Goal: Navigation & Orientation: Understand site structure

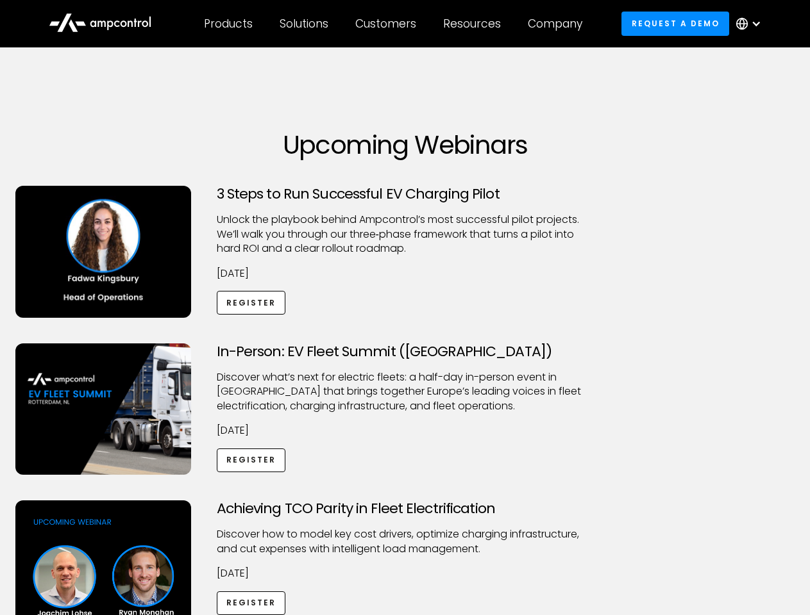
click at [394, 24] on div "Customers" at bounding box center [385, 24] width 61 height 14
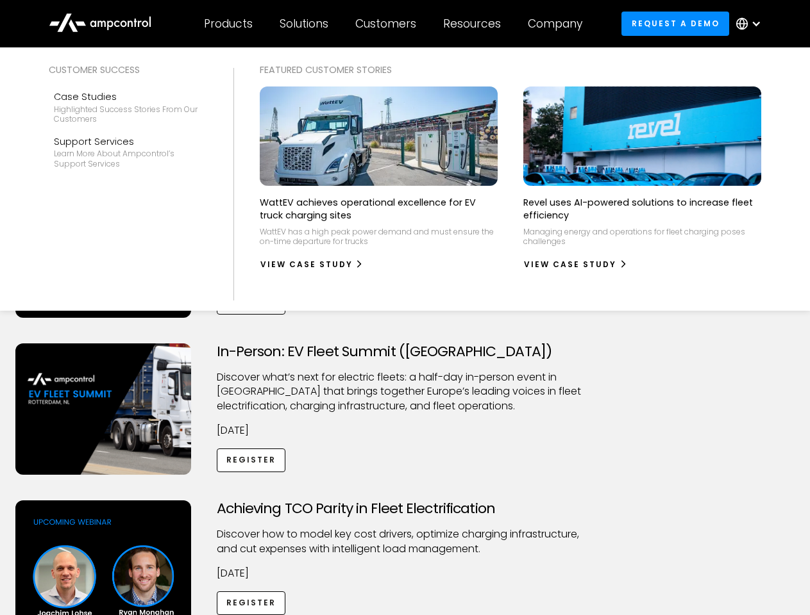
click at [228, 24] on div "Products" at bounding box center [228, 24] width 49 height 14
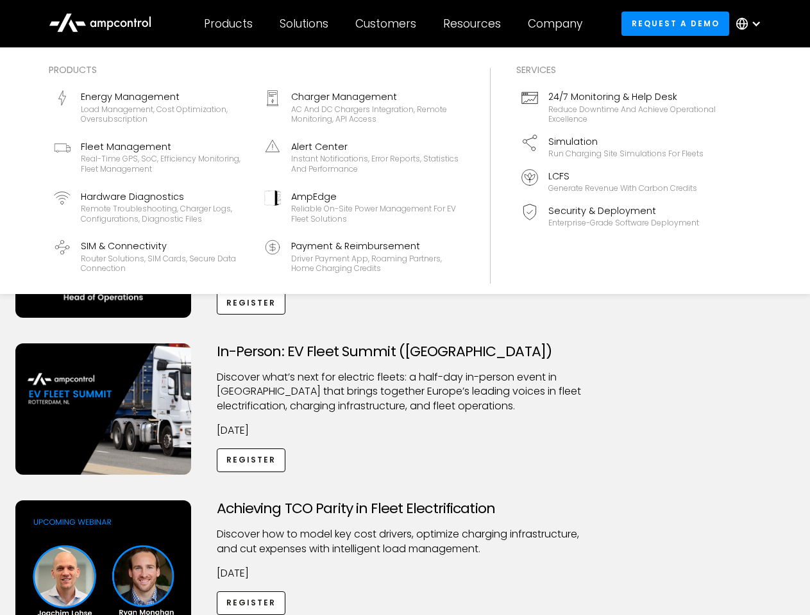
click at [304, 24] on div "Solutions" at bounding box center [303, 24] width 49 height 14
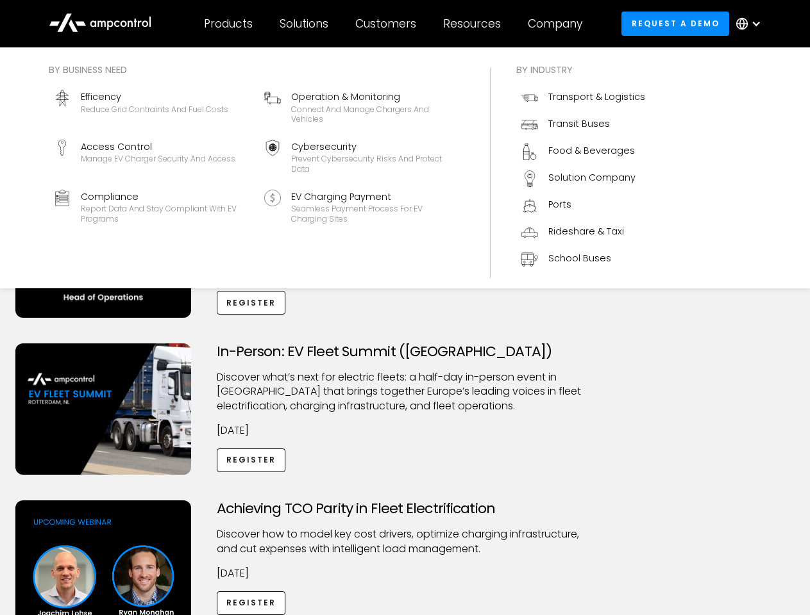
click at [388, 24] on div "Customers" at bounding box center [385, 24] width 61 height 14
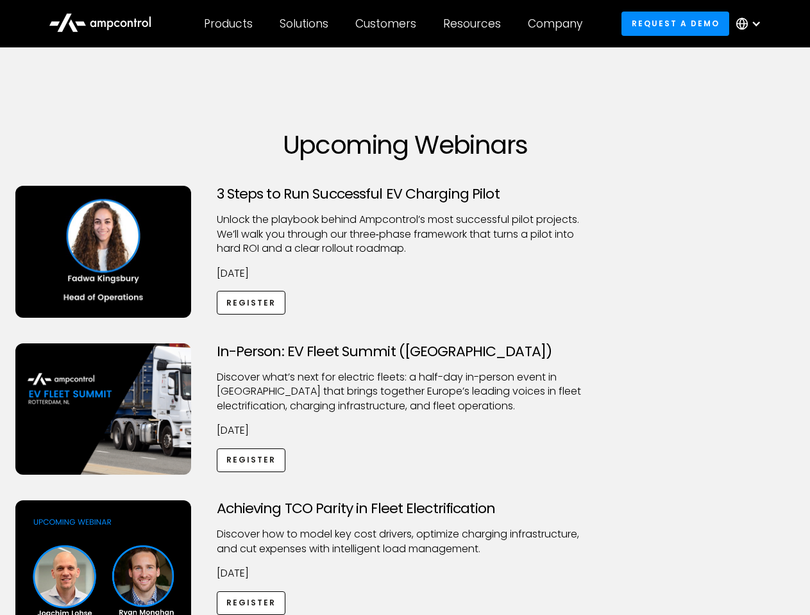
click at [474, 24] on div "Resources" at bounding box center [472, 24] width 58 height 14
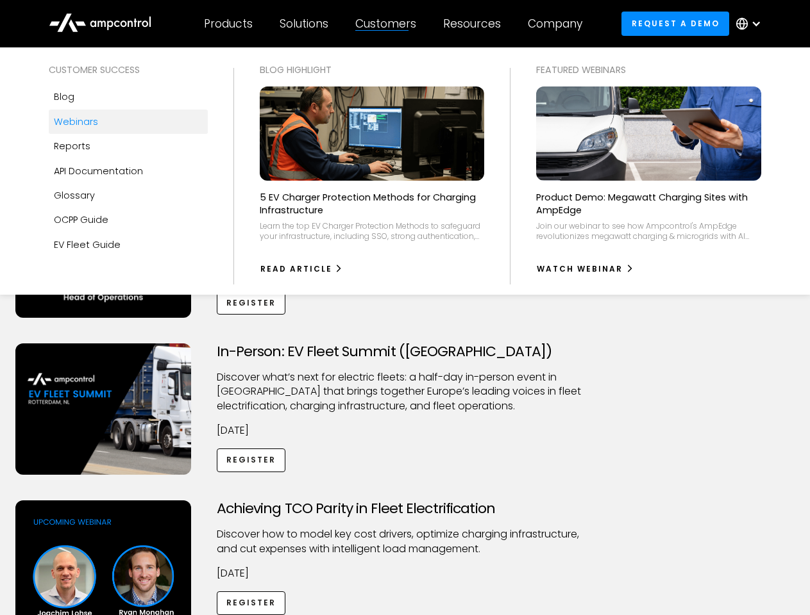
click at [559, 24] on div "Company" at bounding box center [554, 24] width 54 height 14
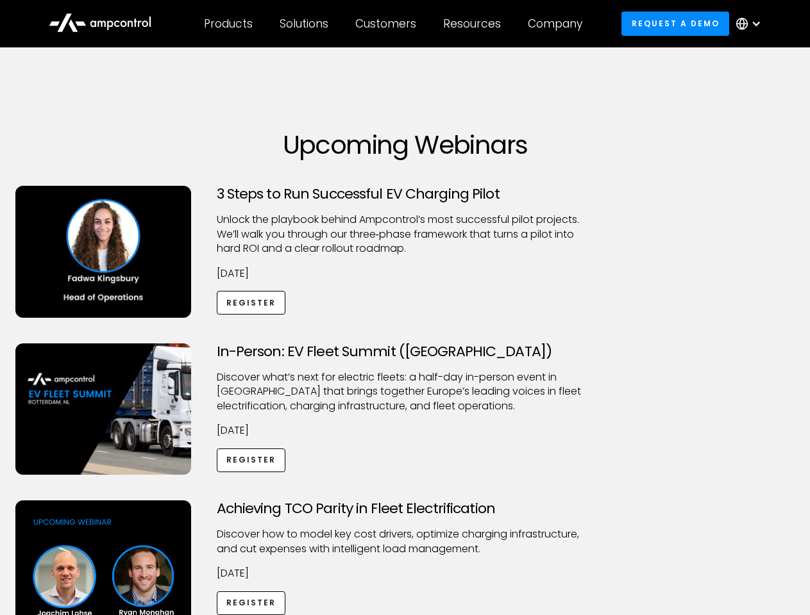
click at [751, 24] on div at bounding box center [756, 24] width 10 height 10
